Goal: Task Accomplishment & Management: Manage account settings

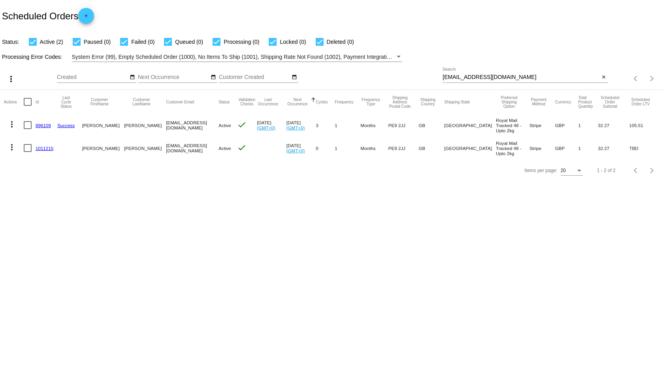
click at [482, 83] on div "[EMAIL_ADDRESS][DOMAIN_NAME] Search close" at bounding box center [525, 79] width 165 height 23
paste input "[EMAIL_ADDRESS]"
drag, startPoint x: 493, startPoint y: 80, endPoint x: 436, endPoint y: 83, distance: 57.4
click at [436, 83] on div "more_vert Aug Jan Feb Mar [DATE]" at bounding box center [331, 76] width 663 height 28
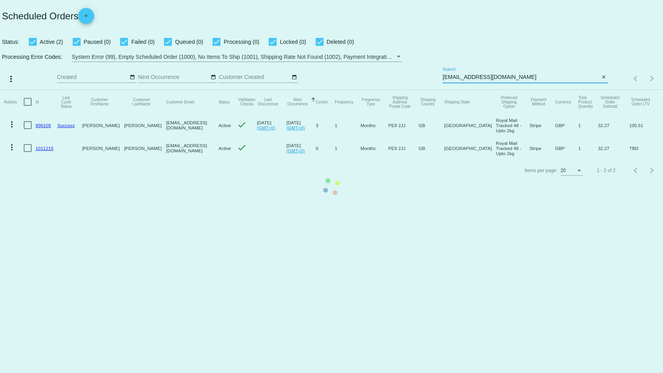
type input "[EMAIL_ADDRESS][DOMAIN_NAME]"
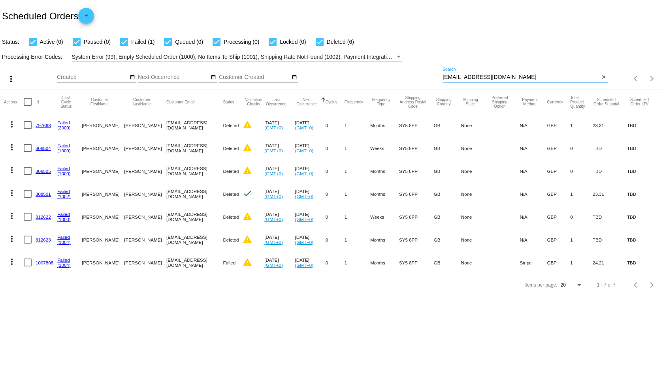
click at [42, 262] on link "1007808" at bounding box center [45, 262] width 18 height 5
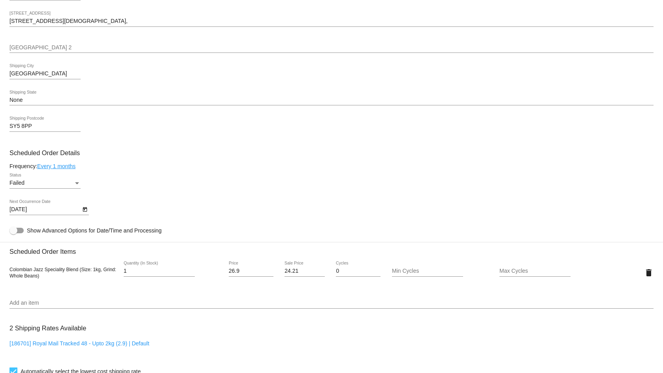
scroll to position [325, 0]
click at [82, 210] on icon "Open calendar" at bounding box center [85, 210] width 6 height 9
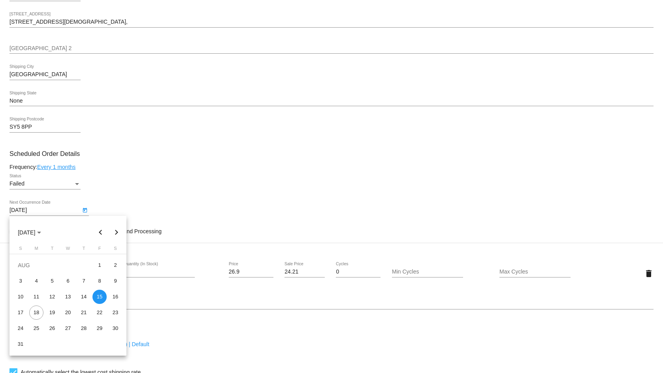
click at [36, 315] on div "18" at bounding box center [36, 313] width 14 height 14
type input "[DATE]"
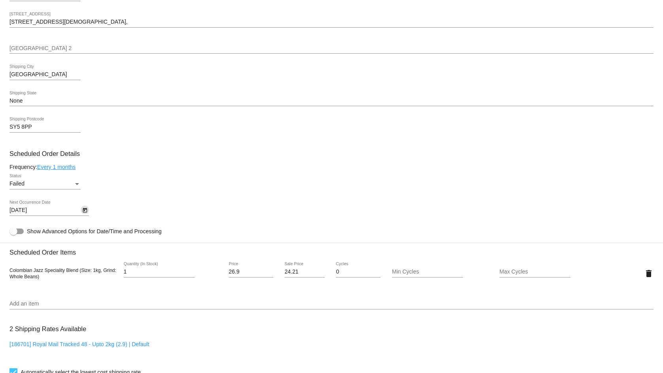
click at [69, 185] on div "Failed" at bounding box center [41, 184] width 64 height 6
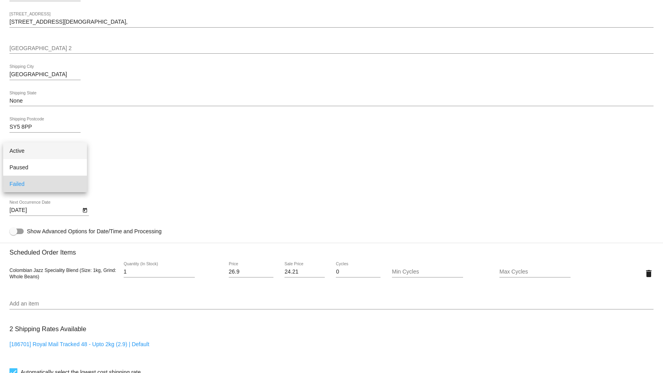
click at [57, 152] on span "Active" at bounding box center [44, 151] width 71 height 17
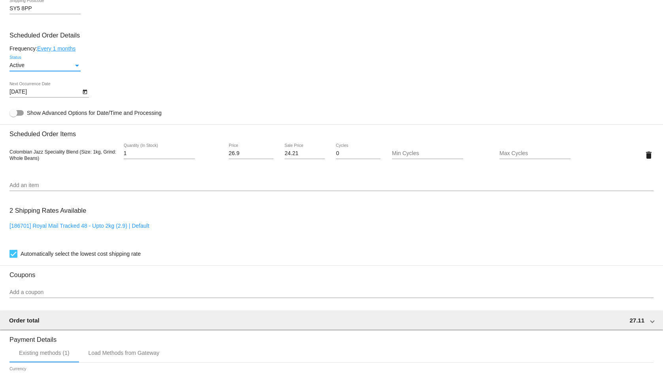
scroll to position [601, 0]
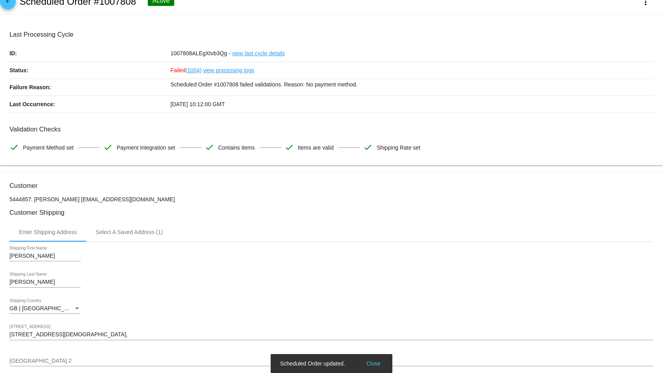
scroll to position [0, 0]
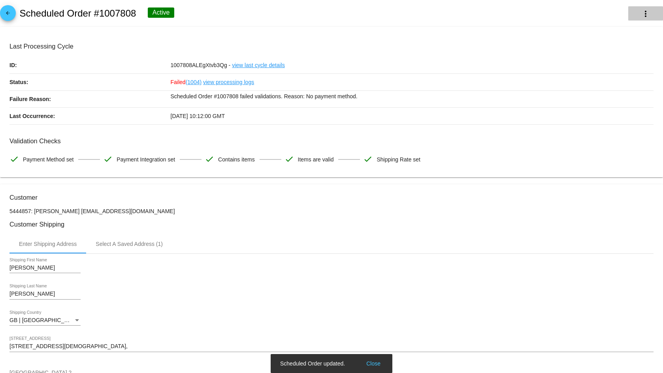
click at [641, 11] on mat-icon "more_vert" at bounding box center [645, 13] width 9 height 9
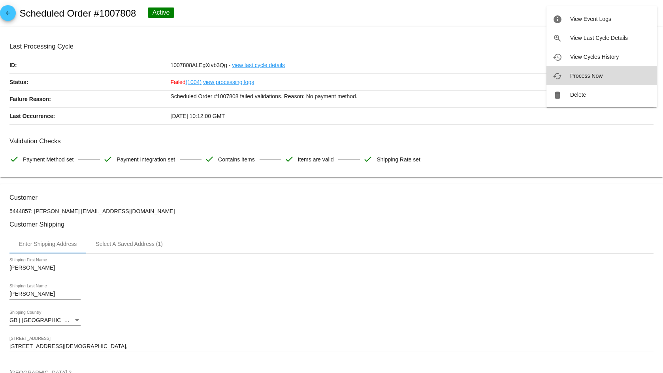
click at [592, 76] on span "Process Now" at bounding box center [586, 76] width 32 height 6
